Goal: Transaction & Acquisition: Purchase product/service

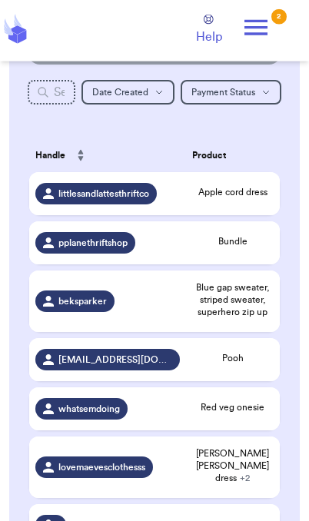
scroll to position [239, 0]
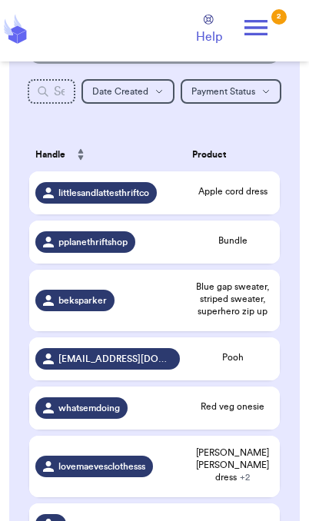
click at [247, 247] on span "Bundle" at bounding box center [232, 240] width 81 height 12
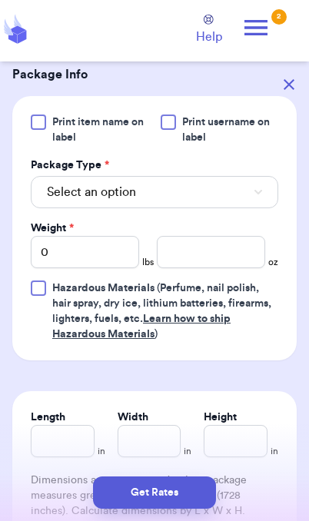
scroll to position [638, 0]
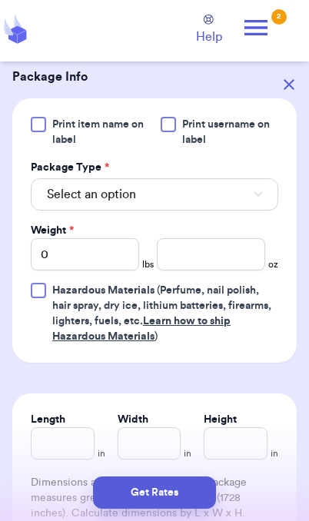
click at [225, 198] on button "Select an option" at bounding box center [154, 194] width 247 height 32
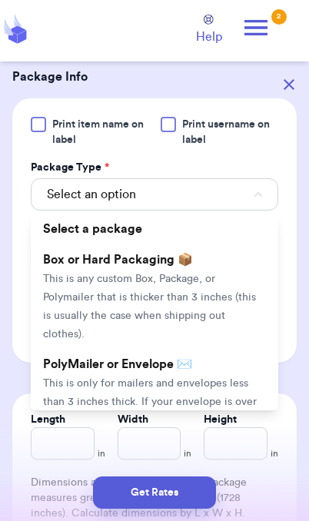
click at [202, 378] on span "This is only for mailers and envelopes less than 3 inches thick. If your envelo…" at bounding box center [150, 411] width 214 height 66
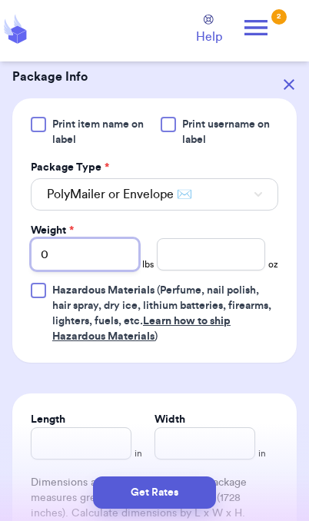
click at [95, 241] on input "0" at bounding box center [85, 254] width 108 height 32
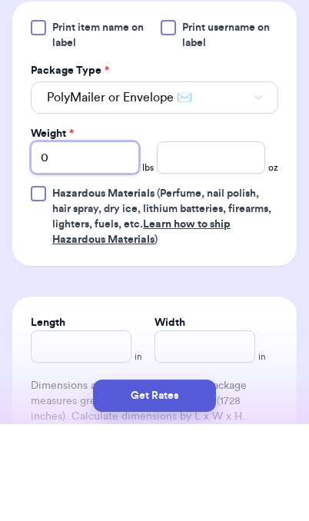
type input "10"
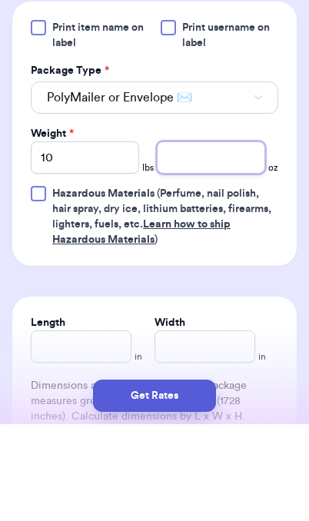
click at [224, 238] on input "number" at bounding box center [211, 254] width 108 height 32
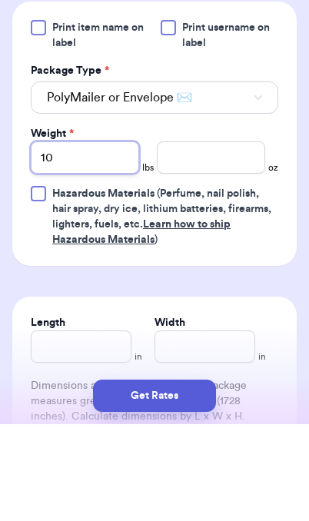
click at [131, 238] on input "10" at bounding box center [85, 254] width 108 height 32
type input "1"
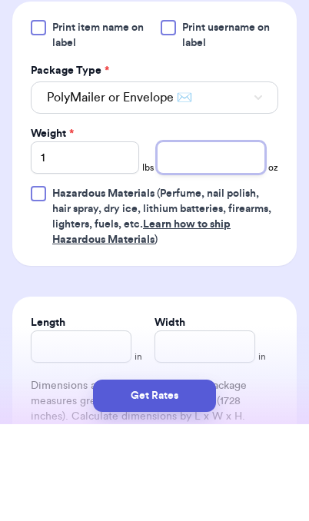
click at [227, 238] on input "number" at bounding box center [211, 254] width 108 height 32
type input "4.4"
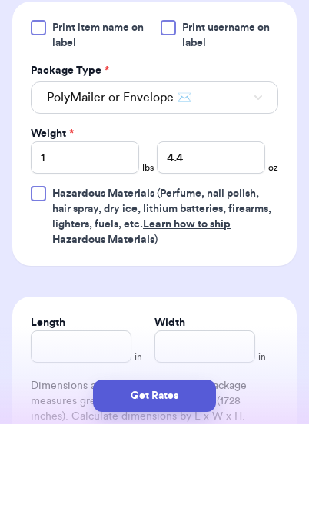
scroll to position [63, 0]
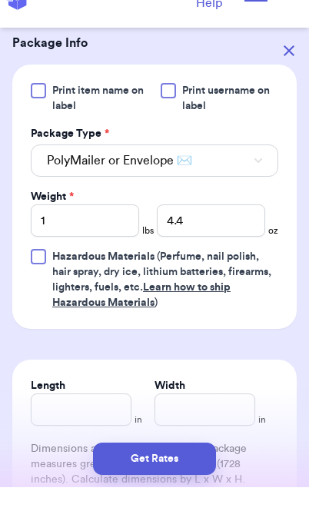
click at [204, 505] on button "Get Rates" at bounding box center [154, 492] width 123 height 32
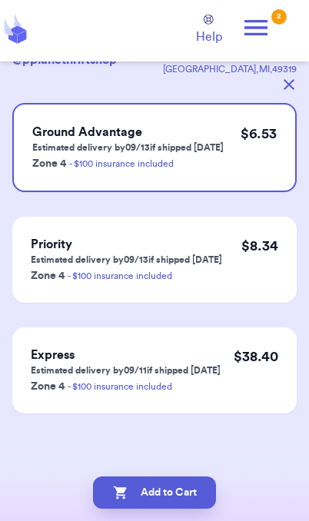
scroll to position [0, 0]
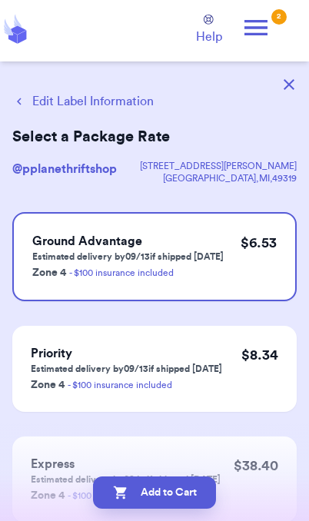
click at [195, 496] on button "Add to Cart" at bounding box center [154, 492] width 123 height 32
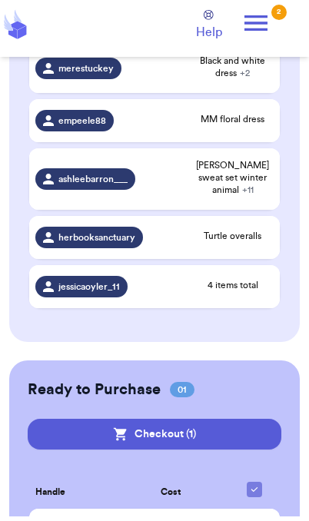
scroll to position [692, 0]
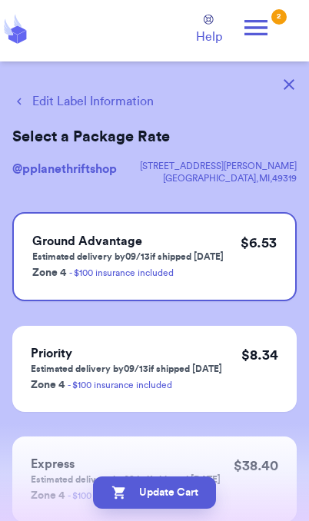
click at [110, 102] on button "Edit Label Information" at bounding box center [82, 101] width 141 height 18
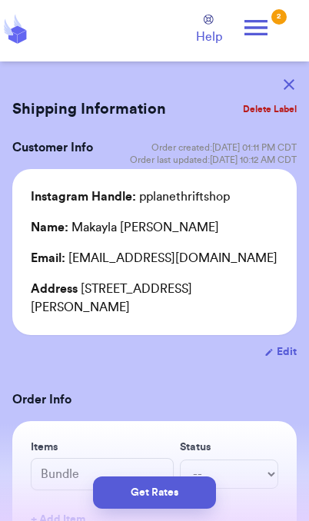
click at [284, 85] on icon "button" at bounding box center [288, 84] width 11 height 11
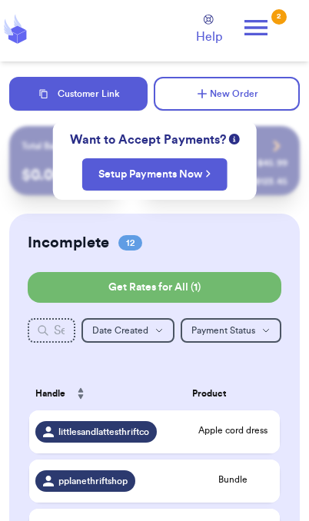
click at [244, 486] on span "Bundle" at bounding box center [232, 479] width 81 height 12
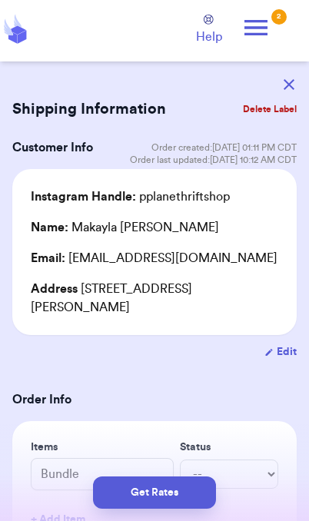
click at [191, 496] on button "Get Rates" at bounding box center [154, 492] width 123 height 32
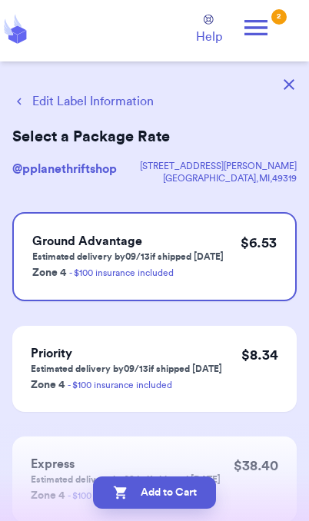
click at [191, 499] on button "Add to Cart" at bounding box center [154, 492] width 123 height 32
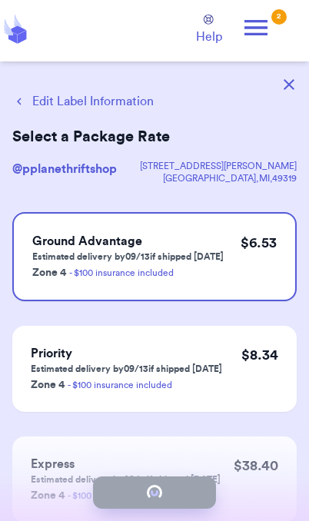
checkbox input "true"
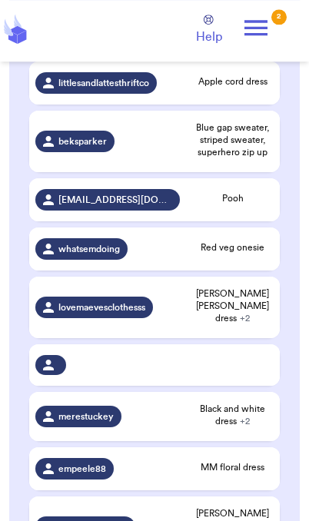
scroll to position [349, 0]
click at [256, 204] on span "Pooh" at bounding box center [232, 198] width 81 height 12
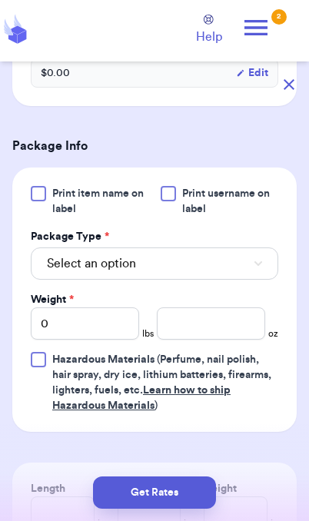
scroll to position [589, 0]
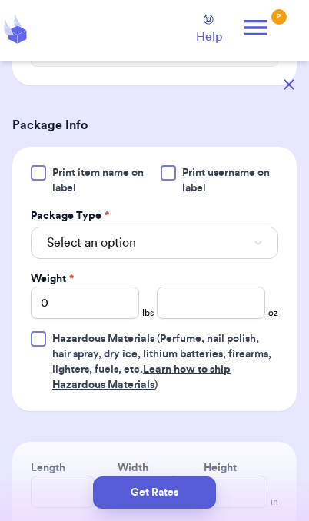
click at [237, 259] on button "Select an option" at bounding box center [154, 243] width 247 height 32
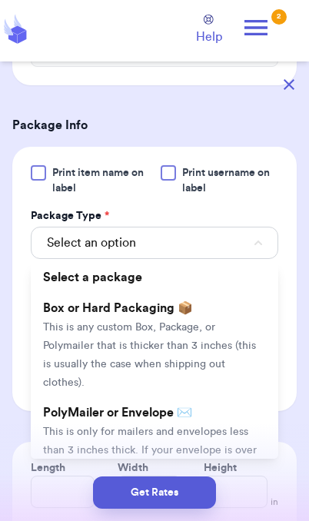
click at [187, 438] on li "PolyMailer or Envelope ✉️ This is only for mailers and envelopes less than 3 in…" at bounding box center [154, 449] width 247 height 104
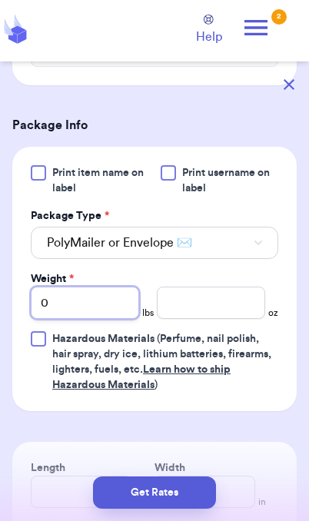
click at [106, 317] on input "0" at bounding box center [85, 303] width 108 height 32
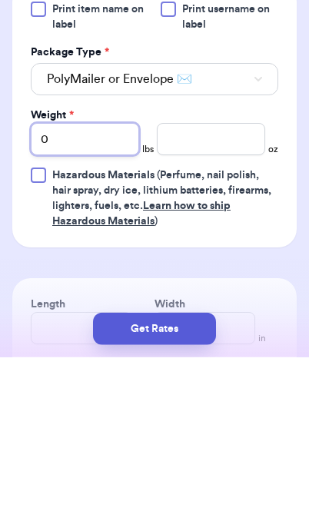
type input "01"
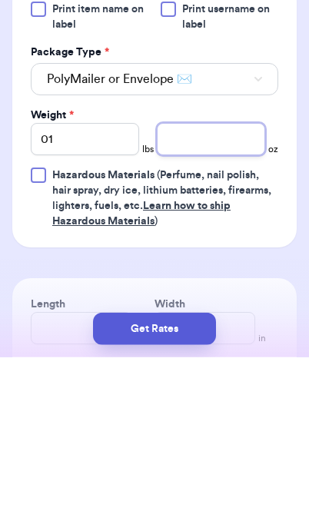
click at [201, 287] on input "number" at bounding box center [211, 303] width 108 height 32
type input "6.1"
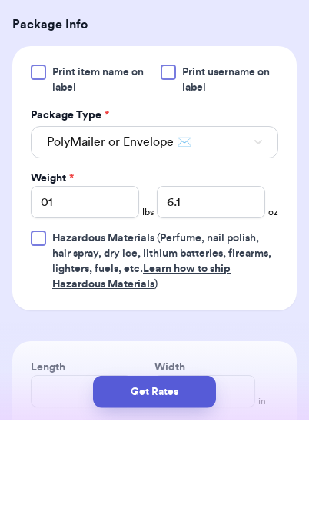
click at [189, 495] on button "Get Rates" at bounding box center [154, 492] width 123 height 32
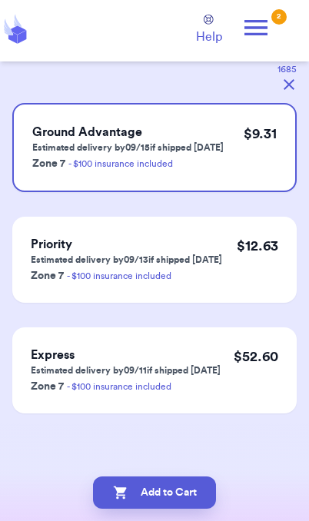
scroll to position [0, 0]
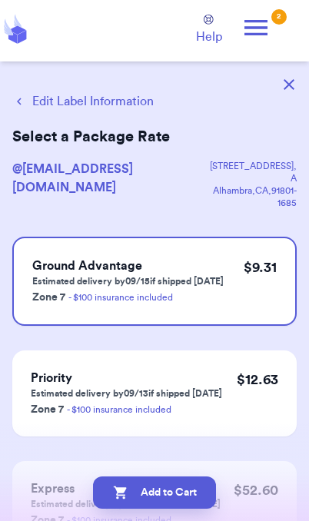
click at [107, 103] on button "Edit Label Information" at bounding box center [82, 101] width 141 height 18
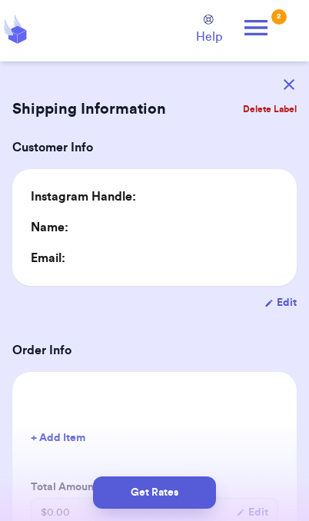
type input "1"
type input "6.1"
type input "0"
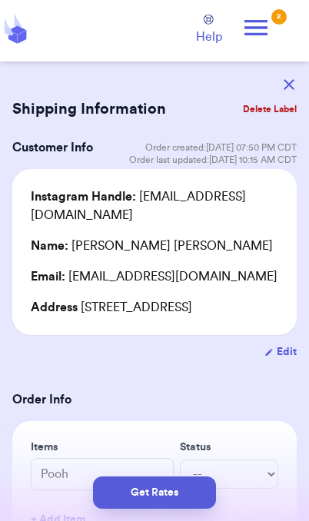
click at [184, 497] on button "Get Rates" at bounding box center [154, 492] width 123 height 32
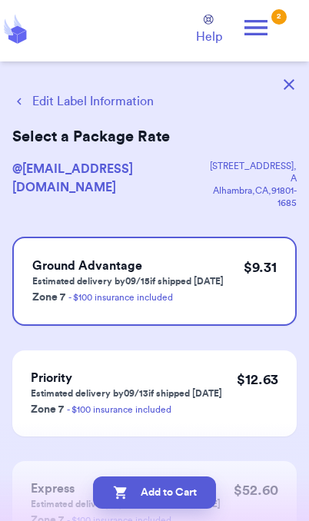
click at [197, 502] on button "Add to Cart" at bounding box center [154, 492] width 123 height 32
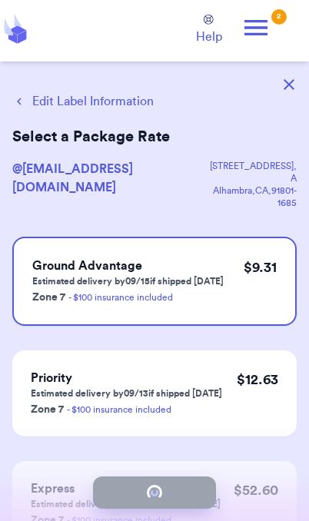
checkbox input "true"
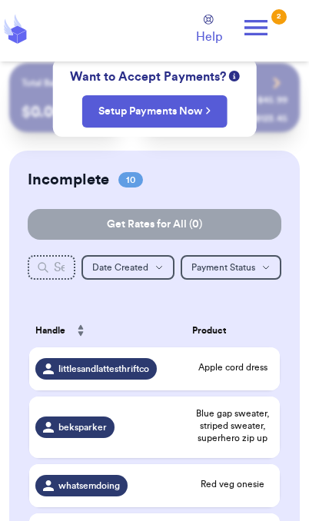
click at [236, 366] on td "Apple cord dress" at bounding box center [233, 368] width 94 height 43
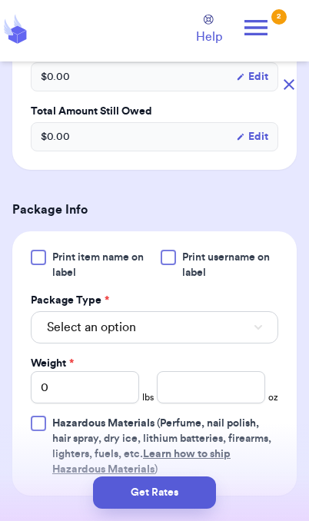
scroll to position [486, 0]
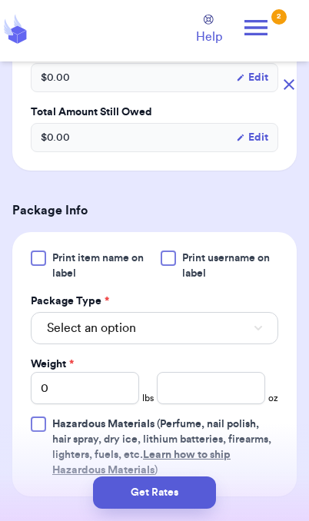
click at [210, 323] on button "Select an option" at bounding box center [154, 328] width 247 height 32
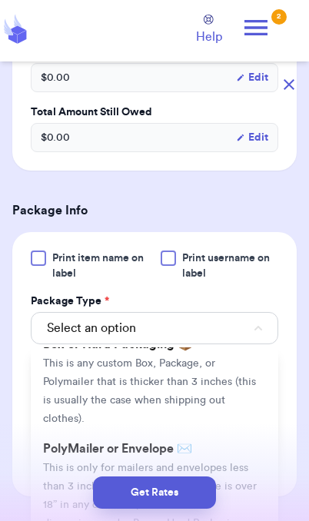
scroll to position [81, 0]
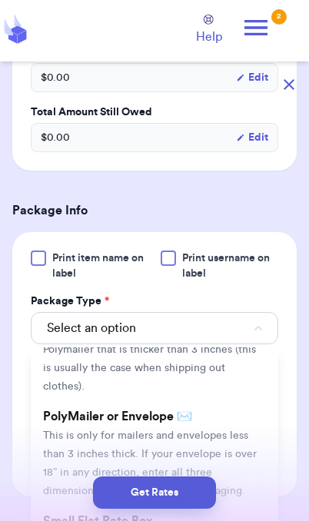
click at [231, 430] on span "This is only for mailers and envelopes less than 3 inches thick. If your envelo…" at bounding box center [150, 463] width 214 height 66
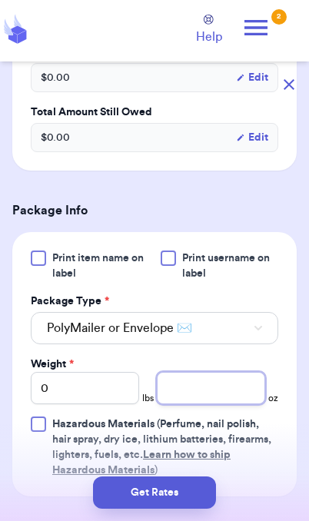
click at [210, 400] on input "number" at bounding box center [211, 388] width 108 height 32
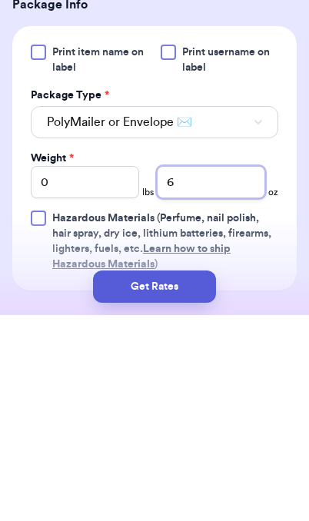
type input "6"
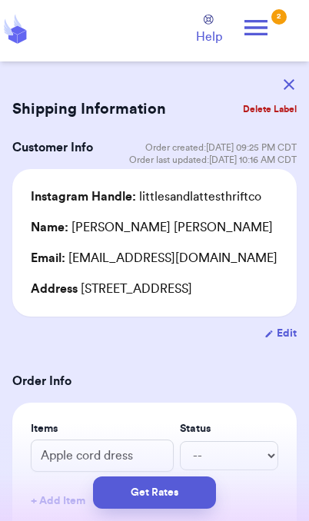
scroll to position [0, 0]
click at [188, 492] on button "Get Rates" at bounding box center [154, 492] width 123 height 32
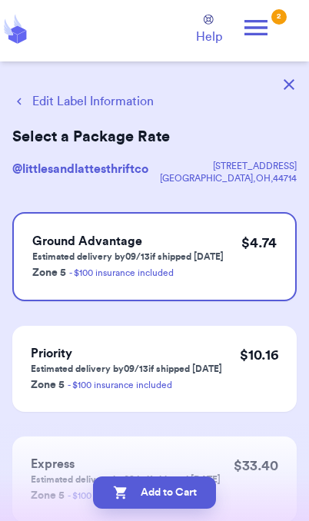
click at [198, 500] on button "Add to Cart" at bounding box center [154, 492] width 123 height 32
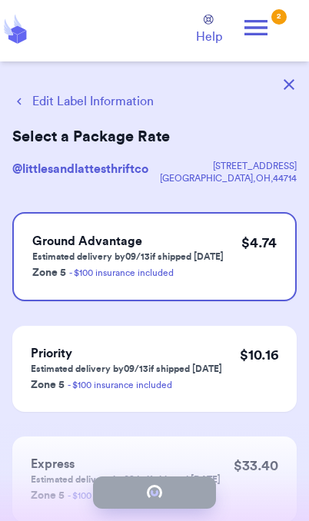
checkbox input "true"
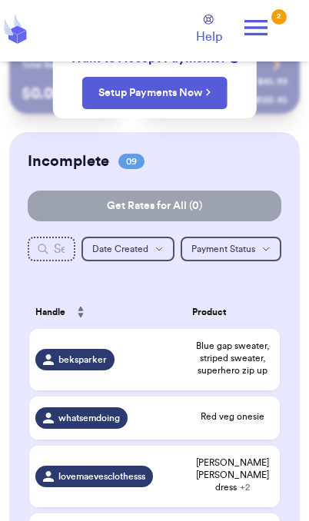
click at [252, 456] on span "[PERSON_NAME] [PERSON_NAME] dress + 2" at bounding box center [232, 474] width 81 height 37
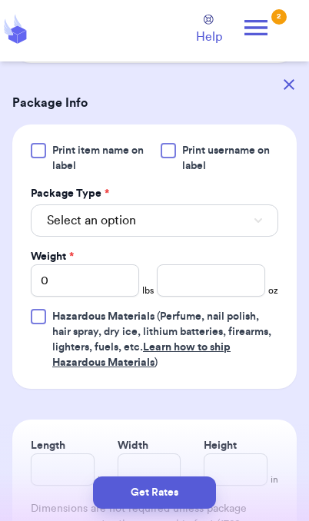
scroll to position [737, 0]
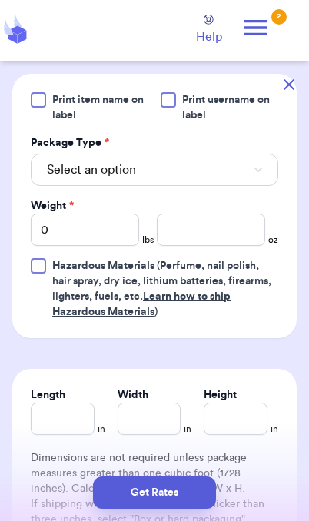
click at [234, 185] on button "Select an option" at bounding box center [154, 170] width 247 height 32
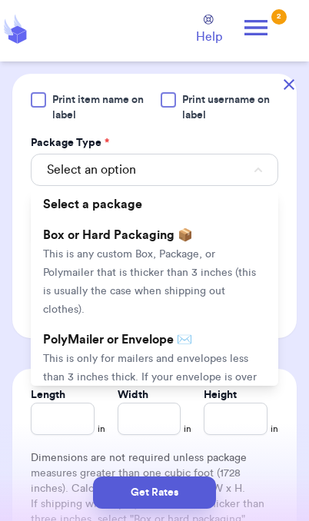
click at [214, 363] on span "This is only for mailers and envelopes less than 3 inches thick. If your envelo…" at bounding box center [150, 386] width 214 height 66
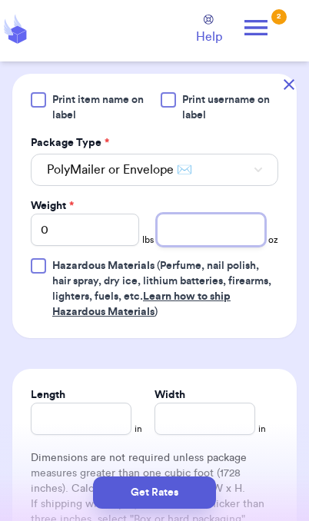
click at [216, 246] on input "number" at bounding box center [211, 230] width 108 height 32
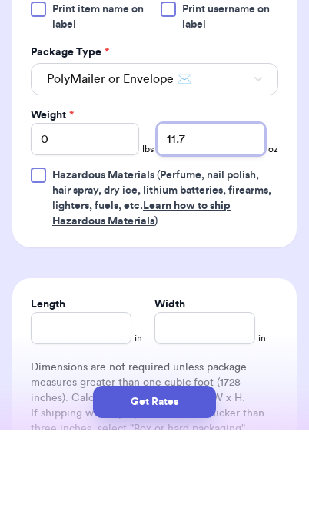
type input "11.7"
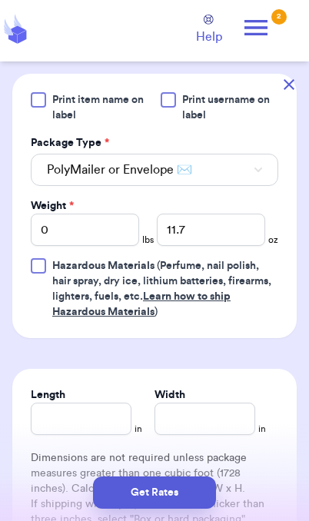
click at [195, 499] on button "Get Rates" at bounding box center [154, 492] width 123 height 32
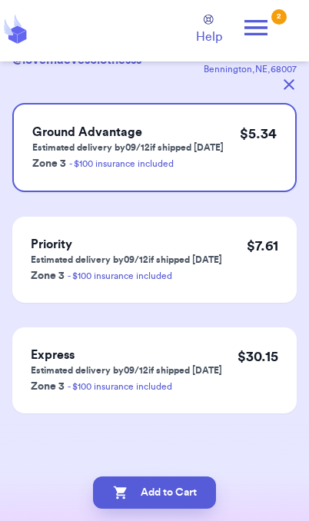
scroll to position [0, 0]
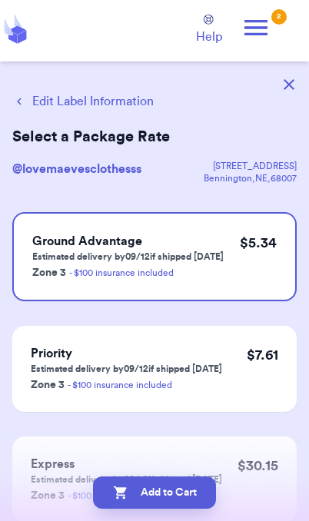
click at [202, 500] on button "Add to Cart" at bounding box center [154, 492] width 123 height 32
click at [188, 499] on button "Add to Cart" at bounding box center [154, 492] width 123 height 32
checkbox input "true"
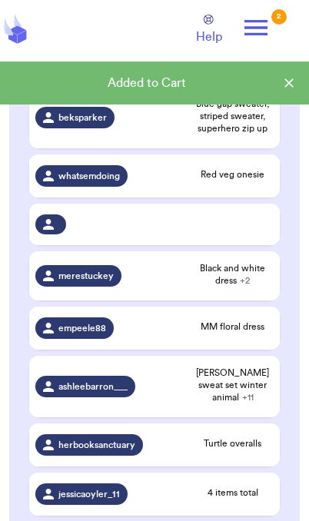
scroll to position [324, 0]
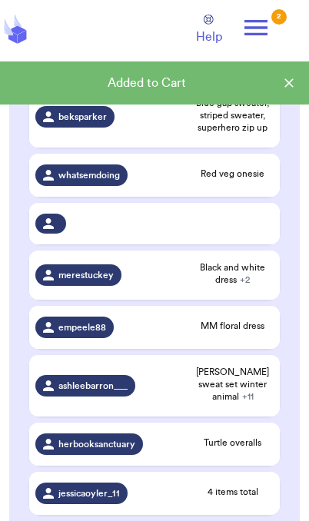
click at [246, 279] on span "Black and white dress + 2" at bounding box center [232, 273] width 81 height 25
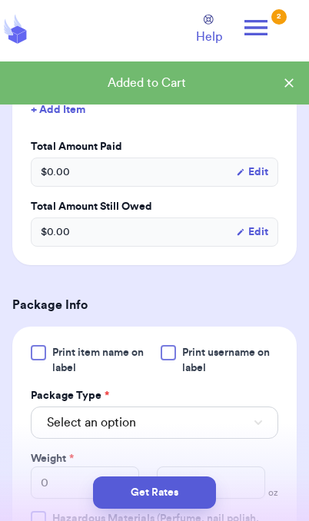
scroll to position [620, 0]
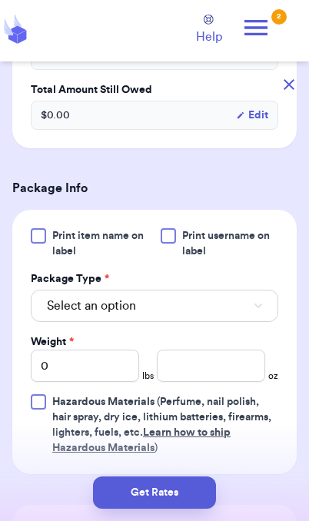
click at [243, 290] on button "Select an option" at bounding box center [154, 306] width 247 height 32
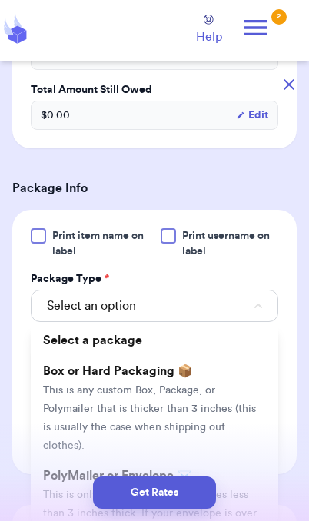
click at [218, 489] on span "This is only for mailers and envelopes less than 3 inches thick. If your envelo…" at bounding box center [150, 522] width 214 height 66
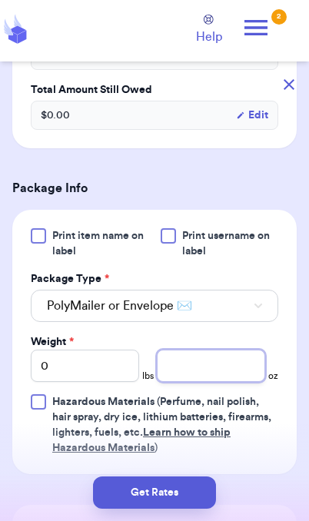
click at [218, 350] on input "number" at bounding box center [211, 366] width 108 height 32
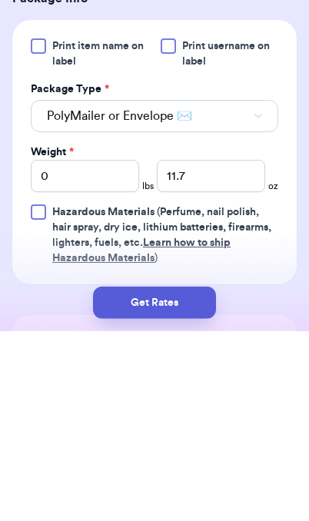
scroll to position [63, 0]
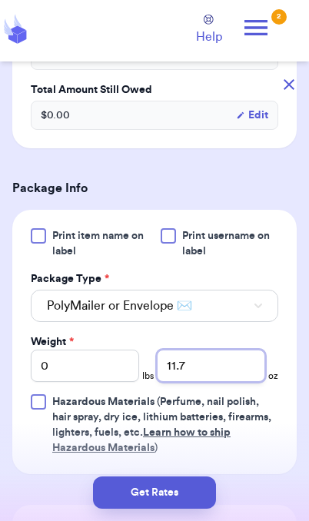
type input "11.7"
click at [147, 488] on button "Get Rates" at bounding box center [154, 492] width 123 height 32
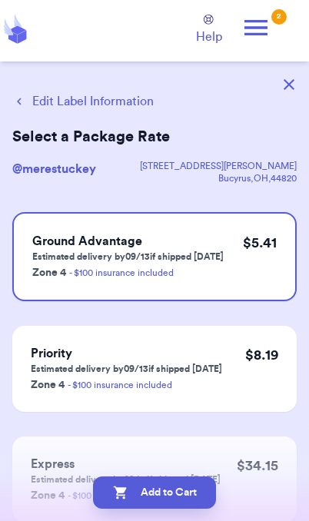
click at [134, 487] on button "Add to Cart" at bounding box center [154, 492] width 123 height 32
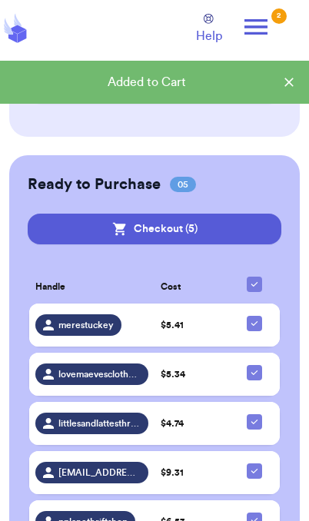
scroll to position [680, 0]
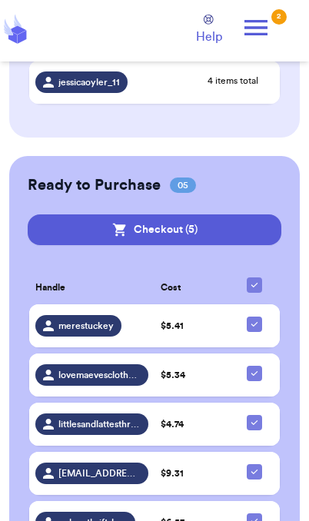
click at [136, 369] on span "lovemaevesclothesss" at bounding box center [99, 375] width 82 height 12
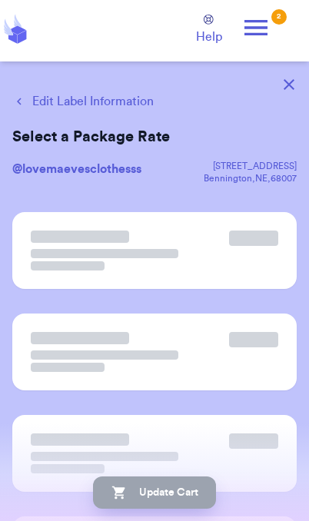
scroll to position [0, 0]
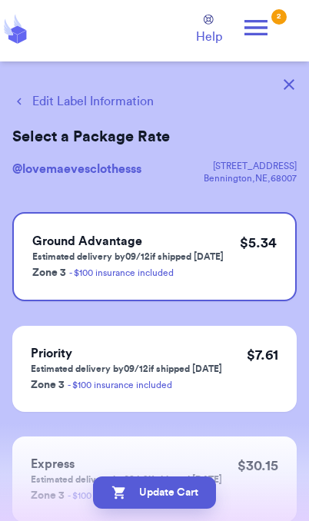
click at [132, 108] on button "Edit Label Information" at bounding box center [82, 101] width 141 height 18
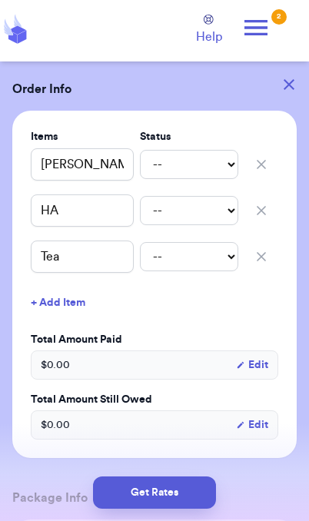
scroll to position [293, 0]
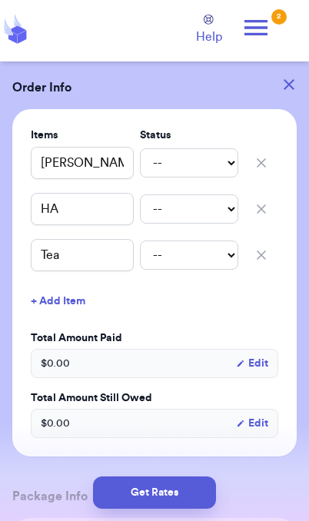
click at [297, 80] on button "button" at bounding box center [289, 85] width 34 height 34
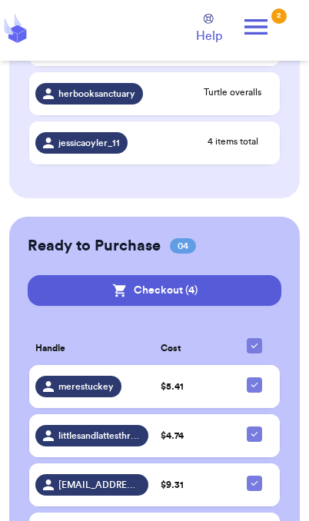
scroll to position [686, 0]
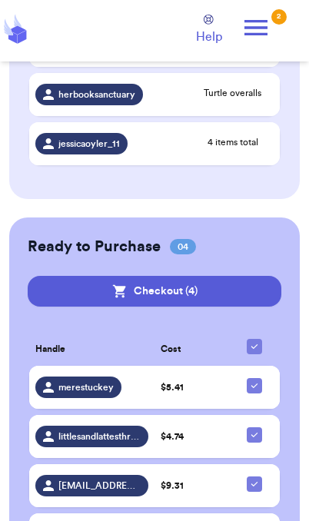
click at [155, 373] on td "$ 5.41" at bounding box center [191, 387] width 75 height 43
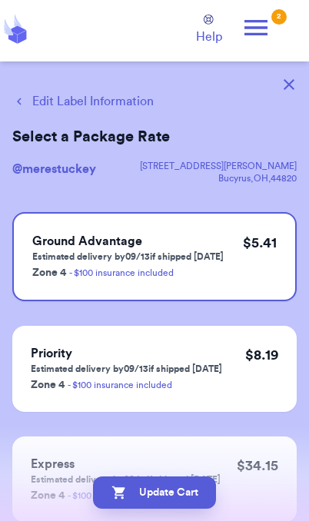
click at [112, 98] on button "Edit Label Information" at bounding box center [82, 101] width 141 height 18
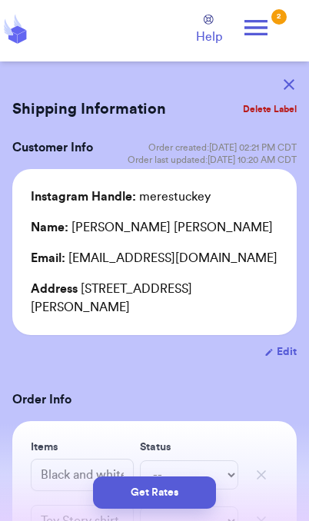
click at [171, 500] on button "Get Rates" at bounding box center [154, 492] width 123 height 32
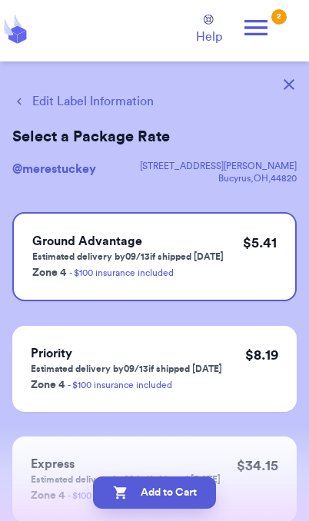
click at [187, 491] on button "Add to Cart" at bounding box center [154, 492] width 123 height 32
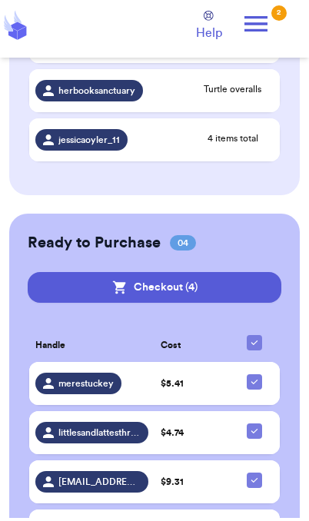
scroll to position [686, 0]
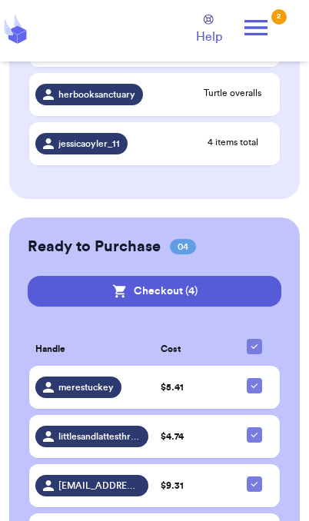
click at [234, 276] on button "Checkout ( 4 )" at bounding box center [155, 291] width 254 height 31
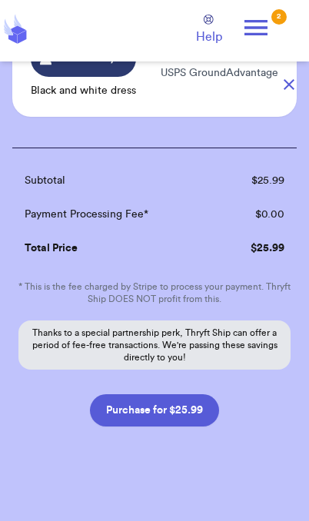
scroll to position [468, 0]
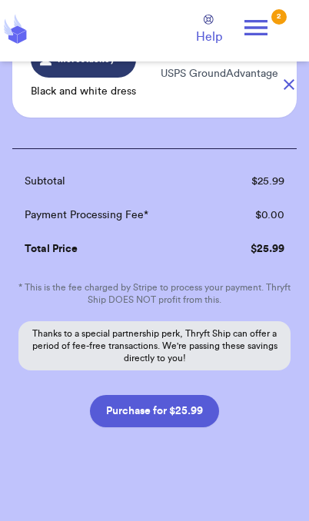
click at [191, 402] on button "Purchase for $25.99" at bounding box center [154, 411] width 129 height 32
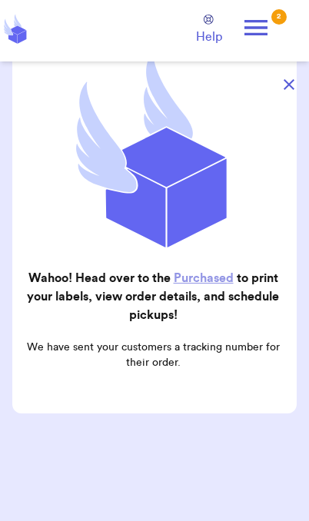
scroll to position [154, 0]
checkbox input "true"
click at [298, 83] on button "button" at bounding box center [289, 85] width 34 height 34
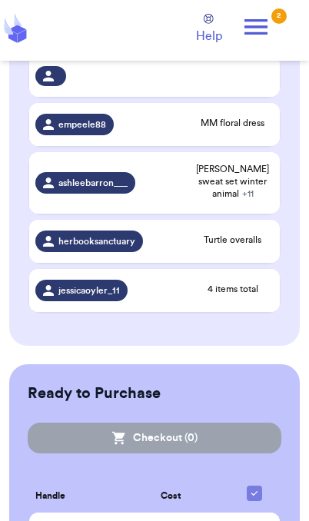
scroll to position [539, 0]
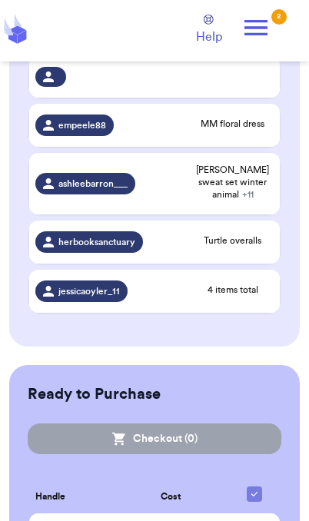
click at [269, 18] on icon at bounding box center [255, 27] width 31 height 31
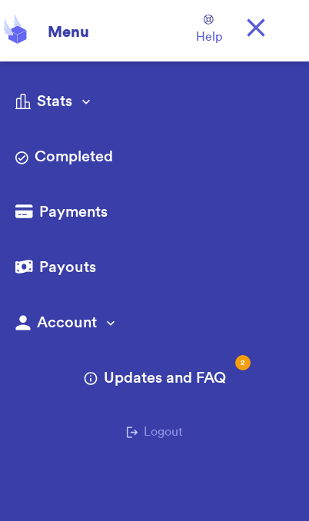
click at [267, 26] on icon at bounding box center [255, 27] width 31 height 31
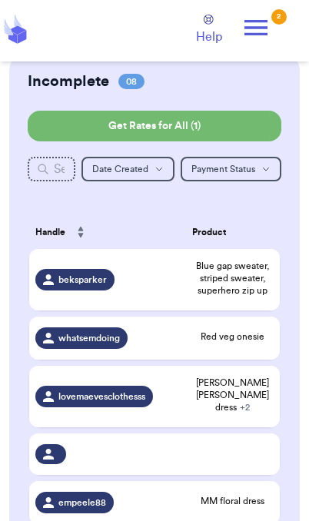
click at [252, 41] on icon at bounding box center [255, 27] width 31 height 31
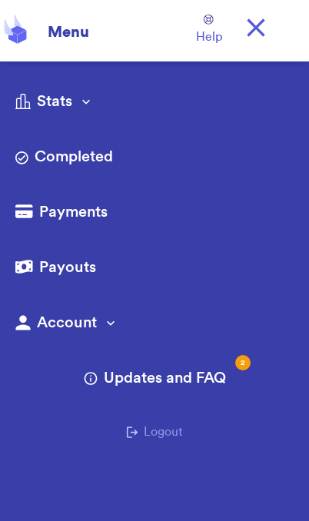
click at [92, 161] on link "Completed" at bounding box center [154, 158] width 278 height 25
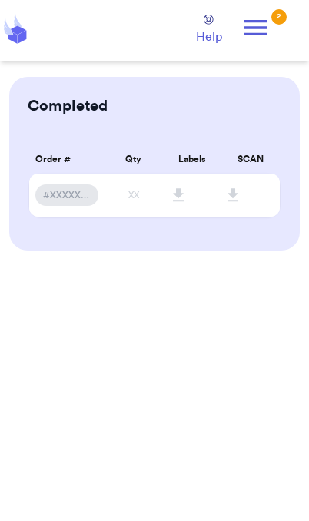
click at [260, 31] on icon at bounding box center [255, 27] width 31 height 31
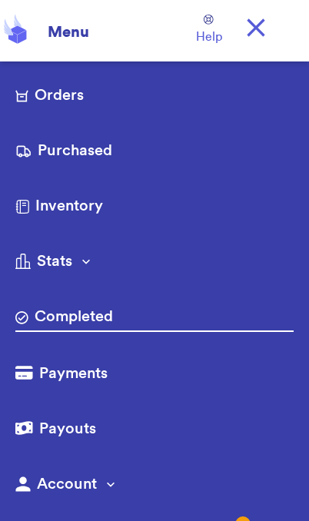
click at [93, 157] on link "Purchased" at bounding box center [154, 152] width 278 height 25
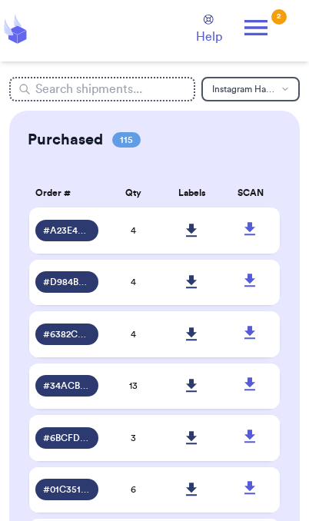
click at [198, 239] on link at bounding box center [192, 231] width 34 height 34
